Goal: Task Accomplishment & Management: Manage account settings

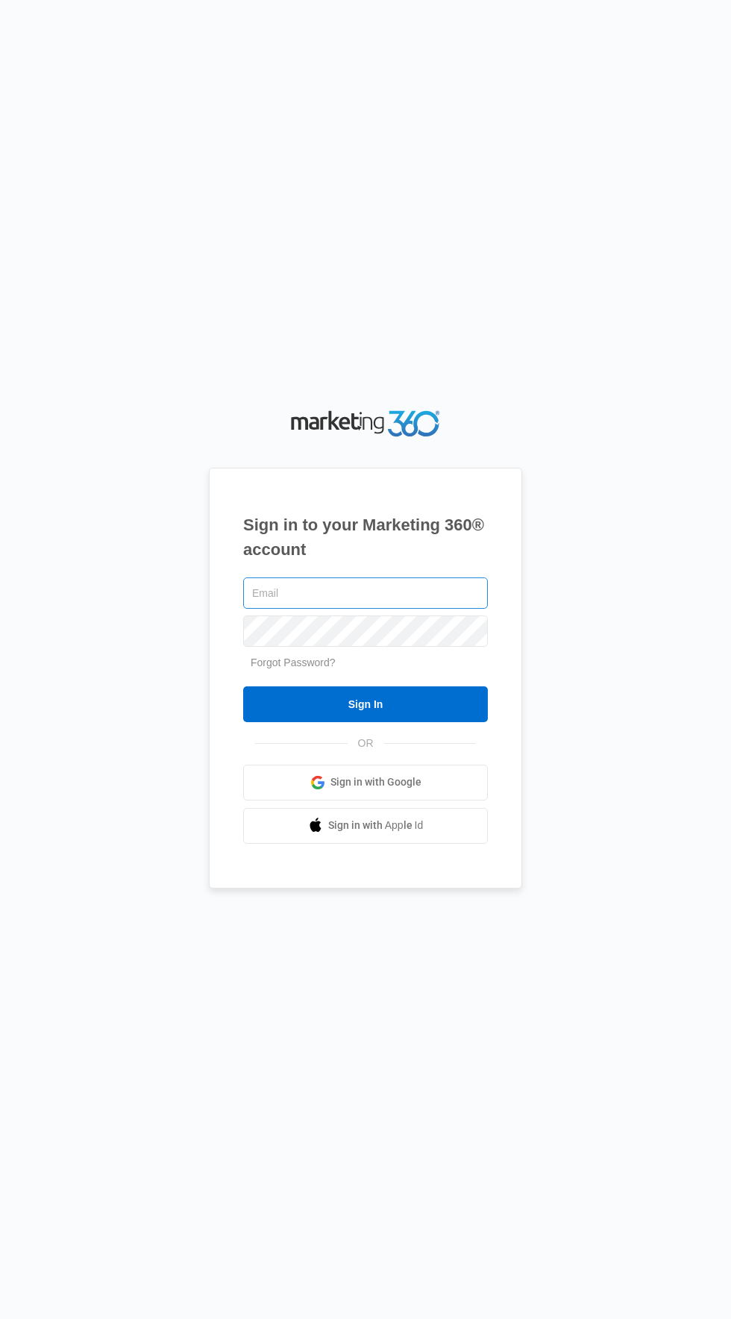
click at [438, 609] on input "text" at bounding box center [365, 593] width 245 height 31
type input "[EMAIL_ADDRESS][DOMAIN_NAME]"
click at [243, 687] on input "Sign In" at bounding box center [365, 705] width 245 height 36
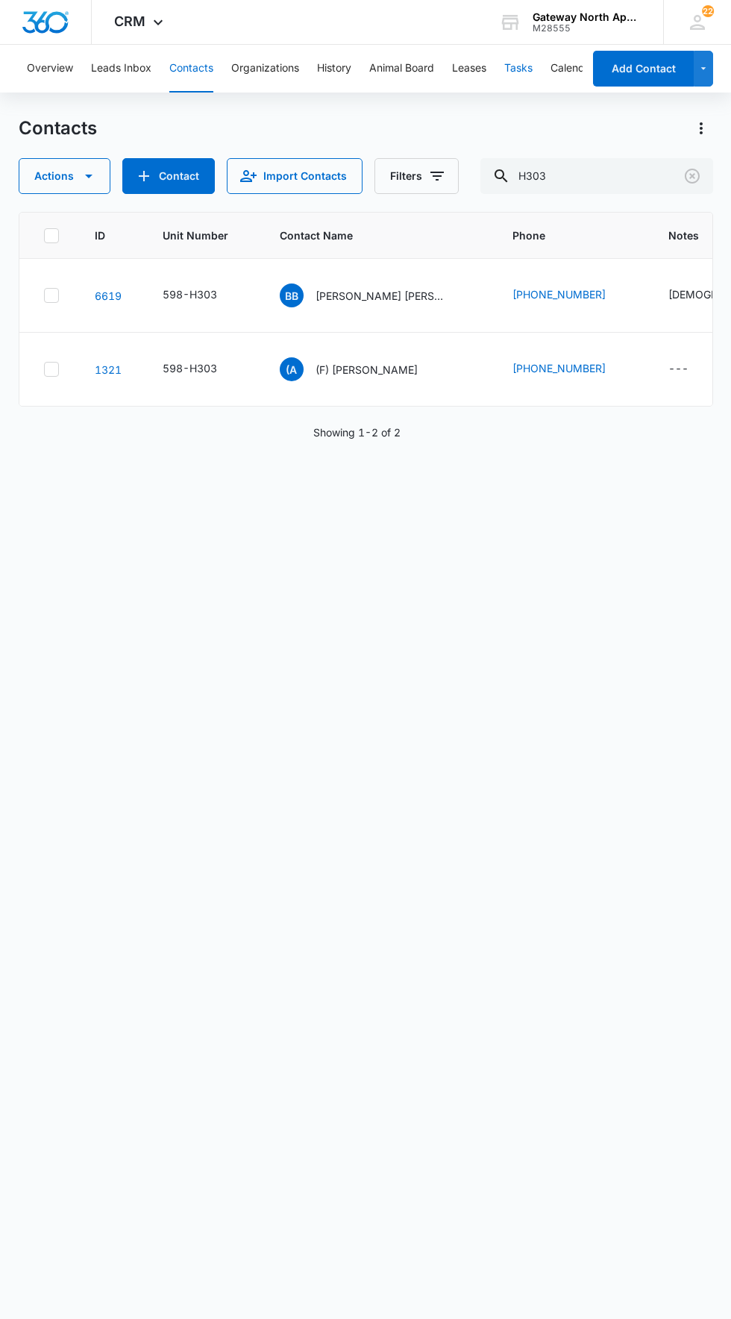
click at [526, 67] on button "Tasks" at bounding box center [519, 69] width 28 height 48
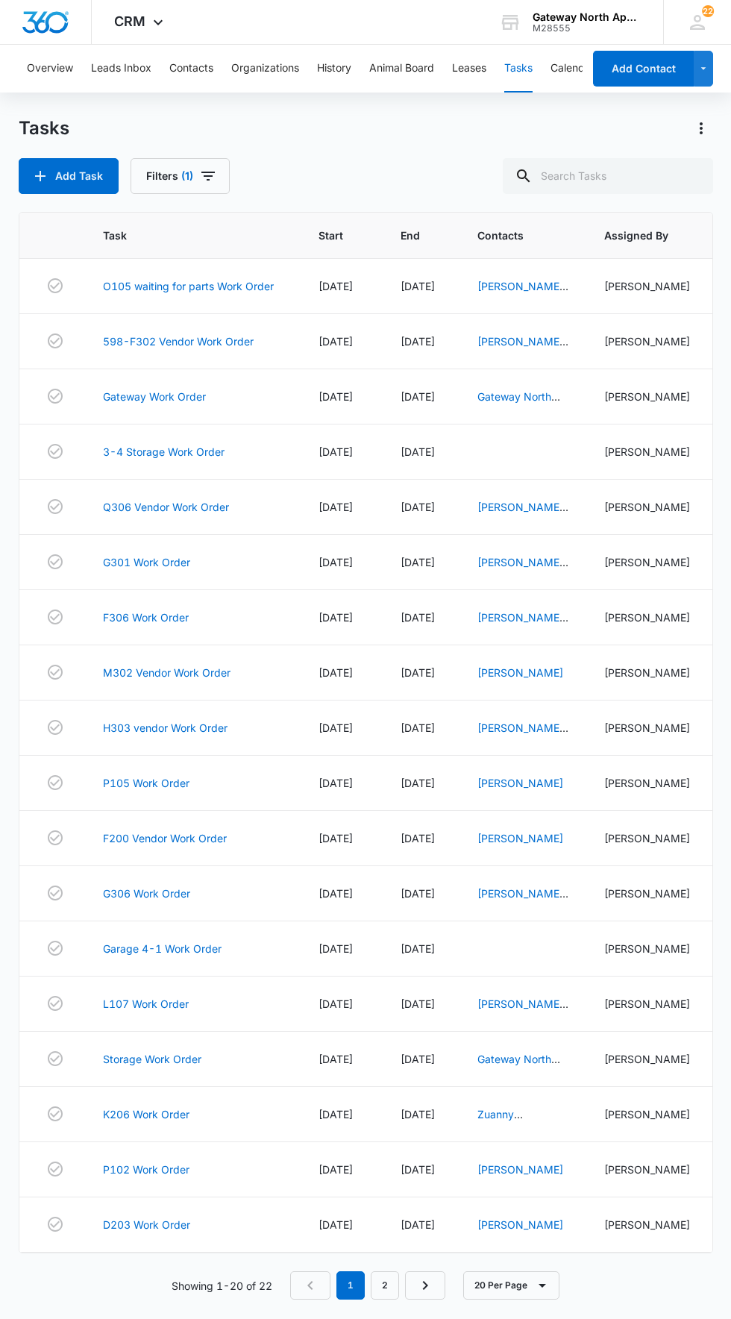
scroll to position [26, 0]
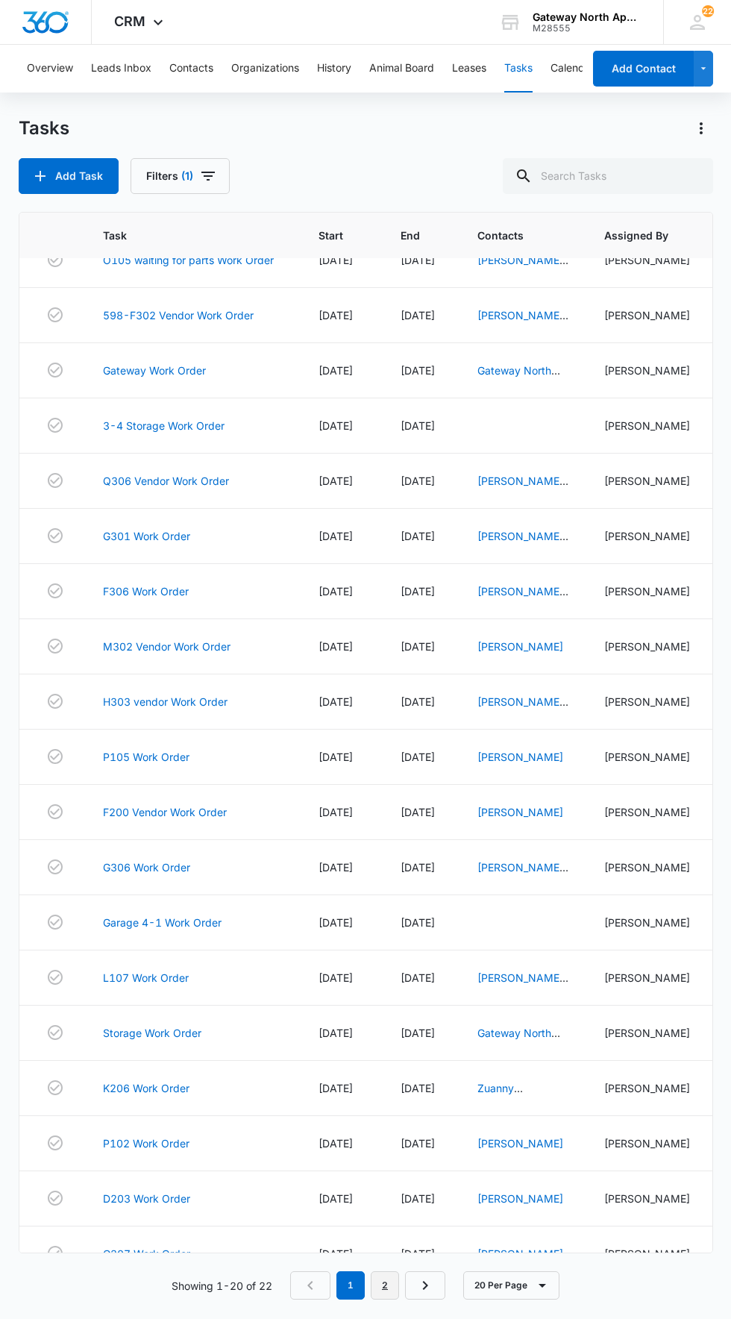
click at [386, 1300] on link "2" at bounding box center [385, 1286] width 28 height 28
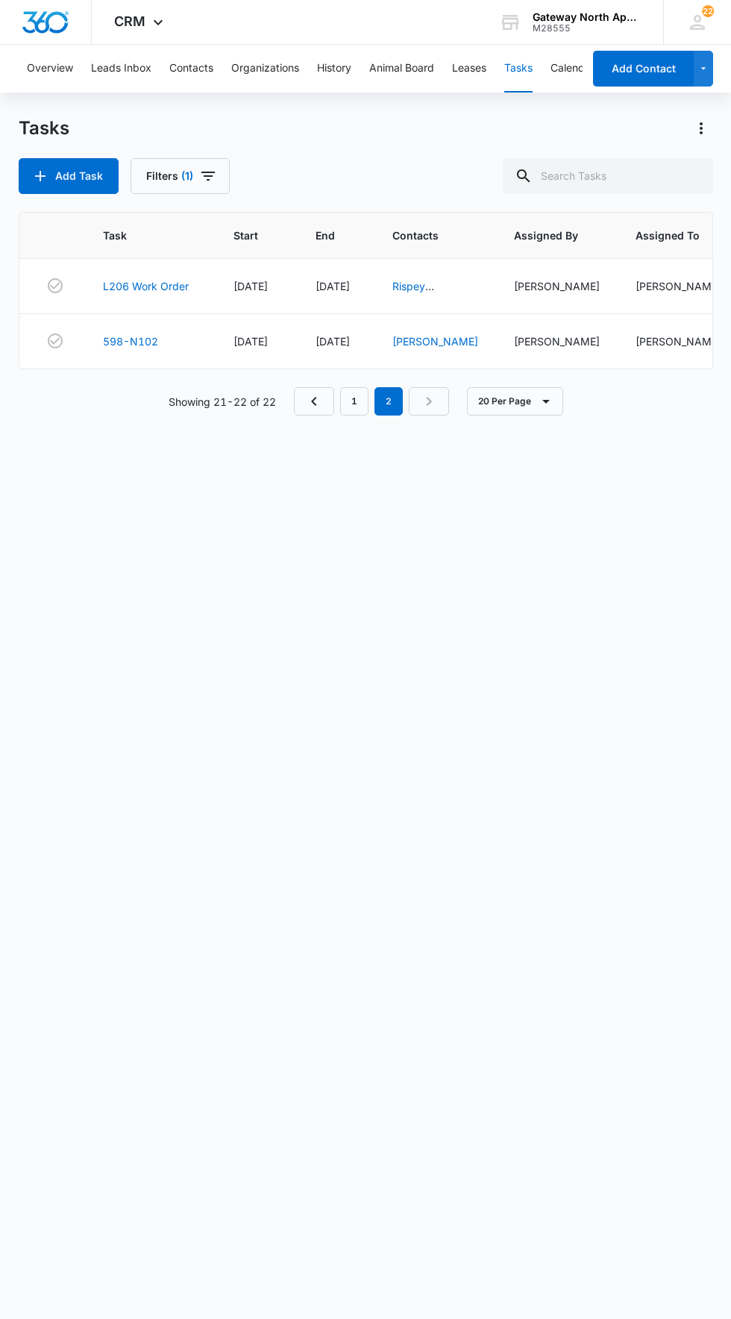
scroll to position [0, 0]
click at [145, 346] on link "598-N102" at bounding box center [130, 342] width 55 height 16
click at [439, 344] on link "Maria Rios" at bounding box center [436, 341] width 86 height 13
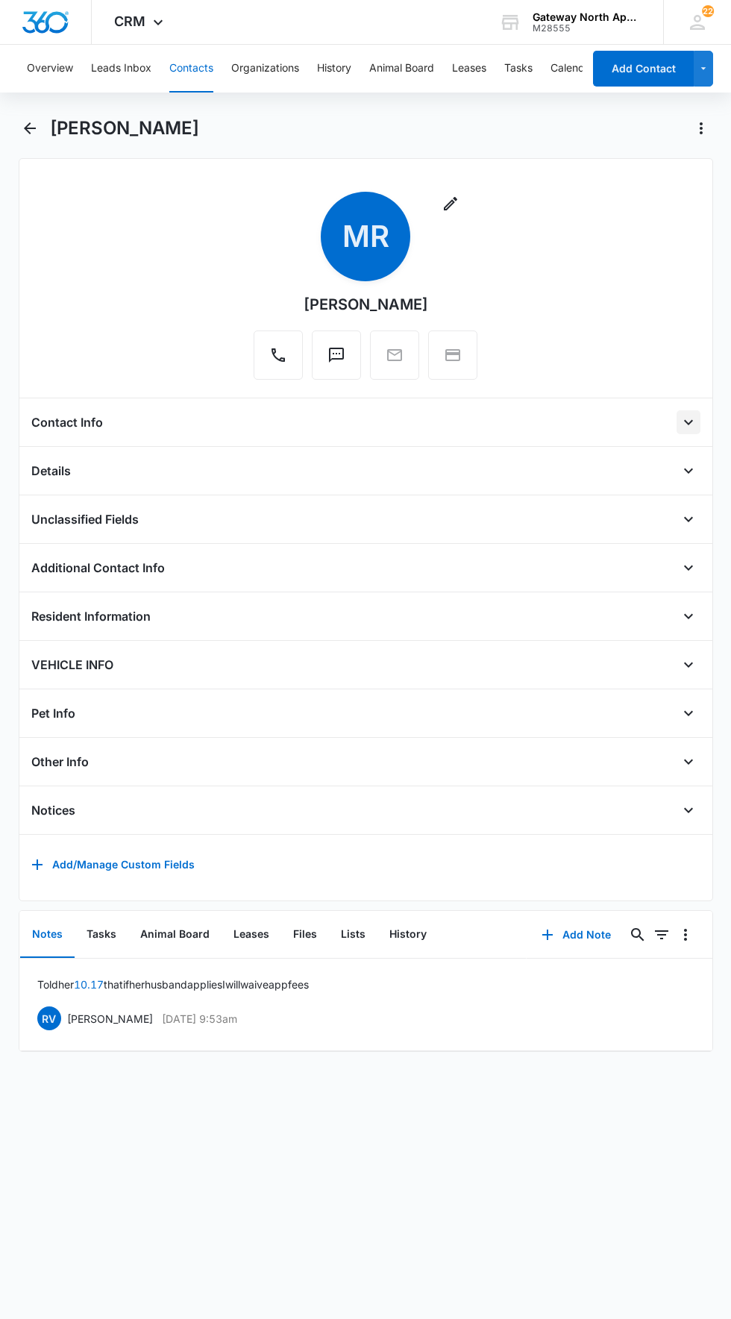
click at [689, 422] on icon "Open" at bounding box center [689, 422] width 18 height 18
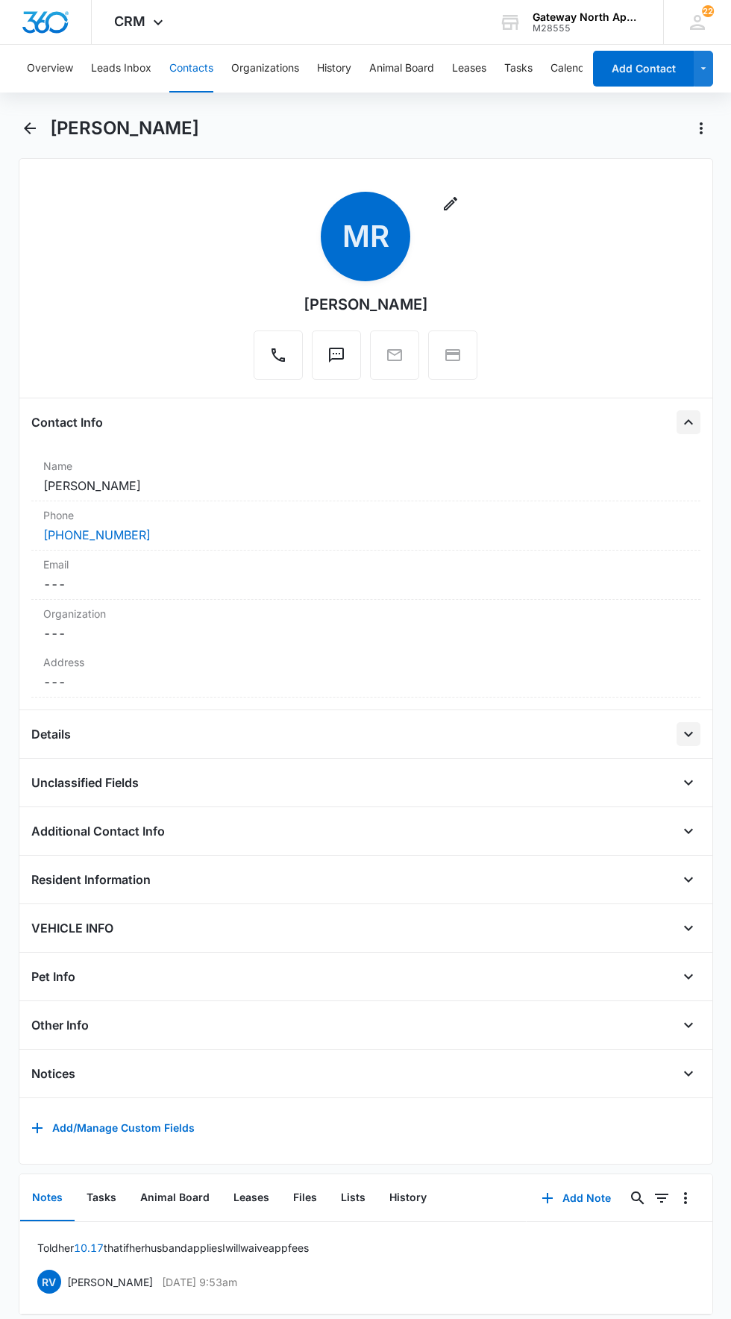
click at [696, 729] on icon "Open" at bounding box center [689, 734] width 18 height 18
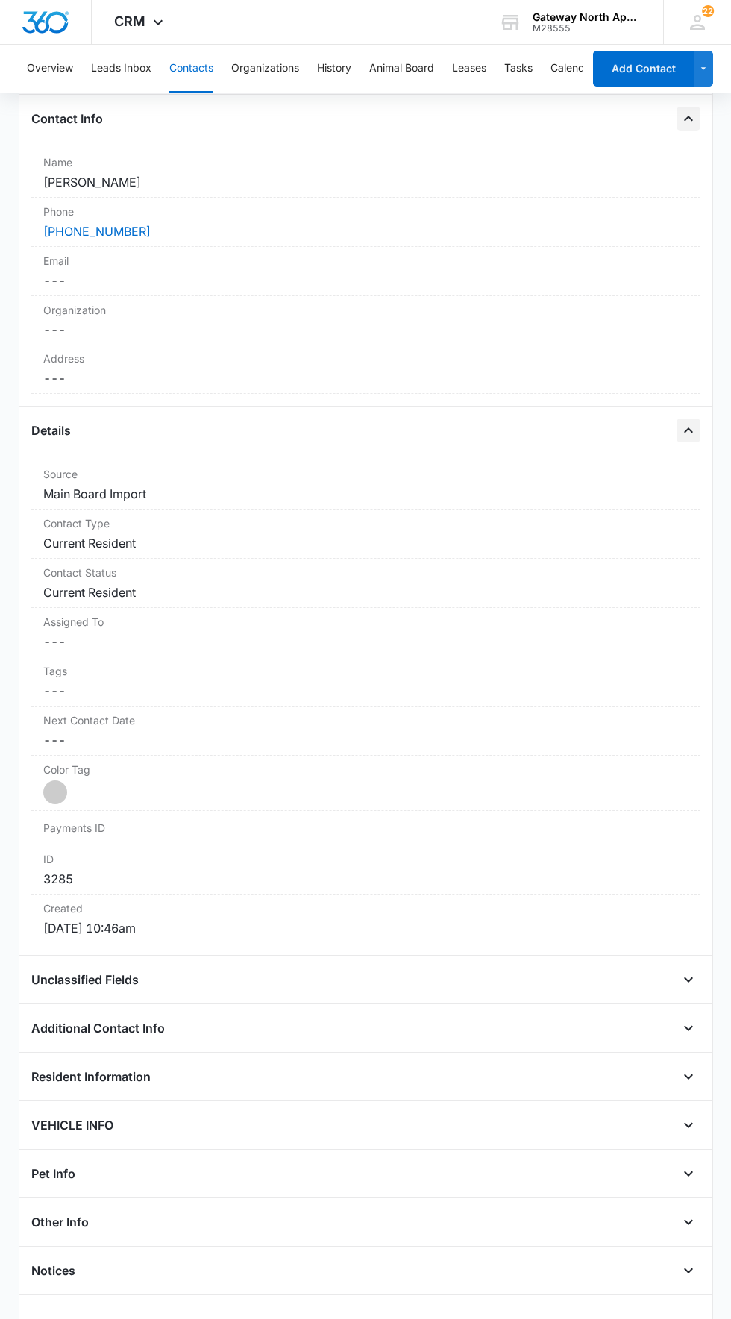
scroll to position [319, 0]
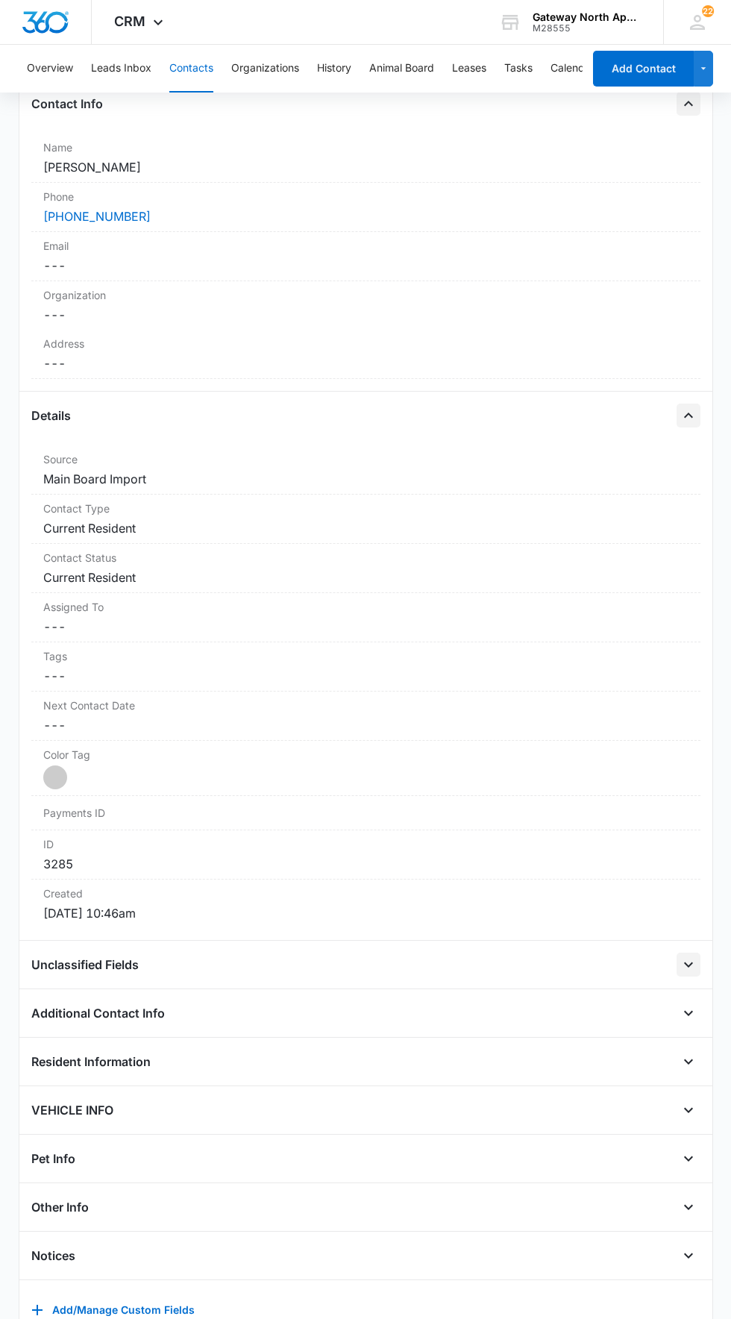
click at [690, 956] on icon "Open" at bounding box center [689, 965] width 18 height 18
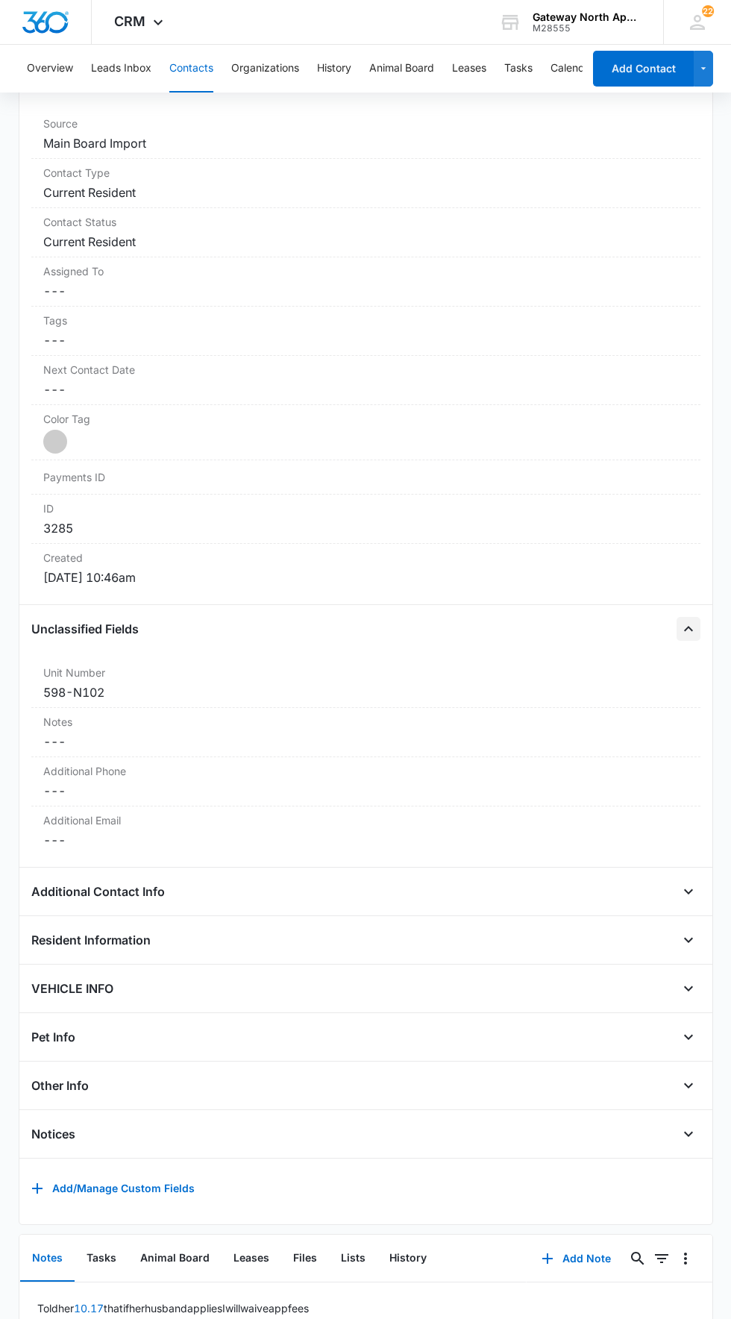
scroll to position [724, 0]
